Goal: Task Accomplishment & Management: Use online tool/utility

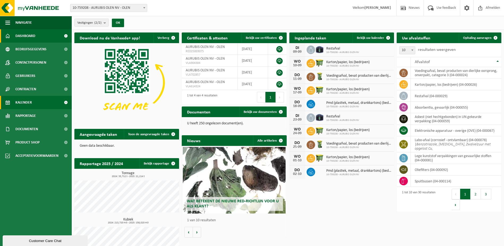
click at [30, 104] on span "Kalender" at bounding box center [23, 102] width 16 height 13
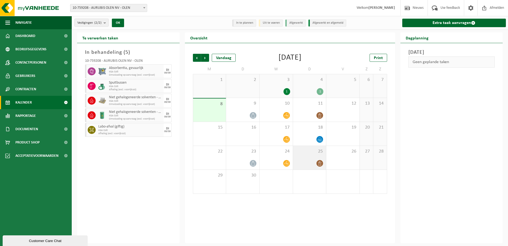
click at [314, 162] on div at bounding box center [310, 162] width 28 height 7
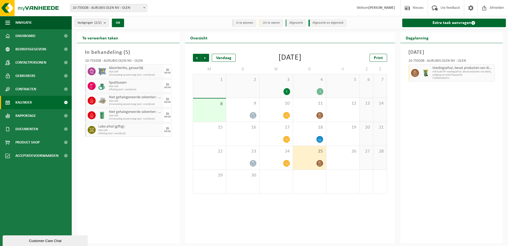
click at [454, 28] on div "Extra taak aanvragen" at bounding box center [453, 23] width 109 height 14
click at [457, 21] on link "Extra taak aanvragen" at bounding box center [454, 23] width 104 height 9
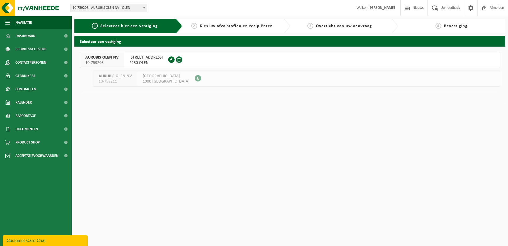
click at [137, 62] on span "2250 OLEN" at bounding box center [145, 62] width 33 height 5
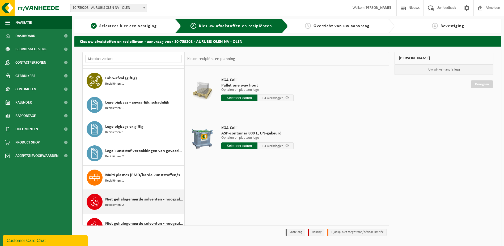
scroll to position [186, 0]
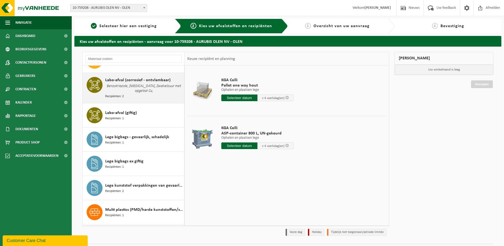
click at [140, 87] on span "Benzotriazole, [MEDICAL_DATA], Zwalvelzuur met opgelost Cu," at bounding box center [144, 88] width 78 height 11
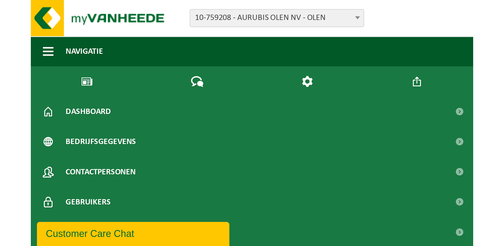
scroll to position [215, 0]
